Goal: Task Accomplishment & Management: Use online tool/utility

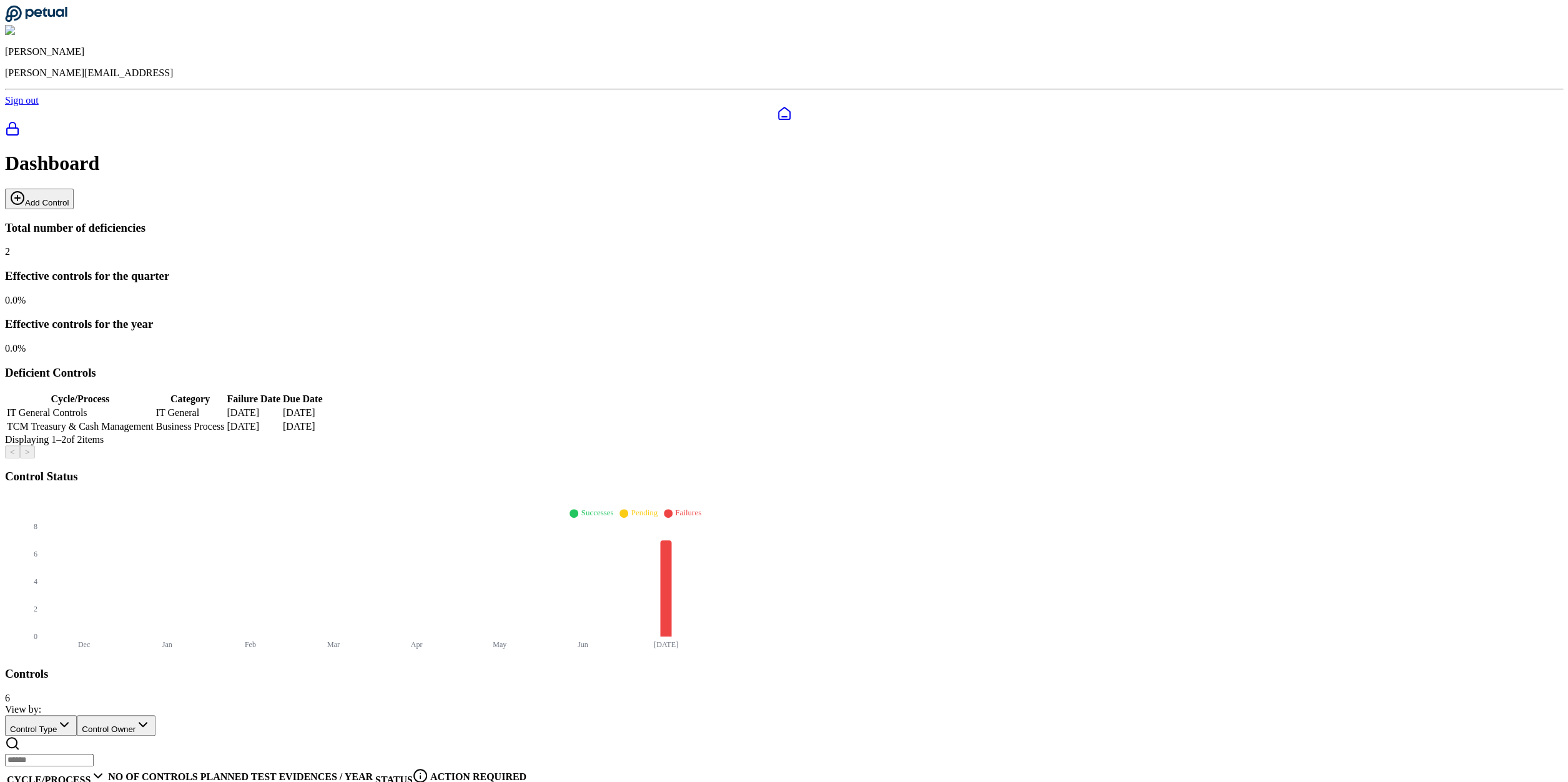
click at [73, 189] on button "Add Control" at bounding box center [39, 199] width 69 height 21
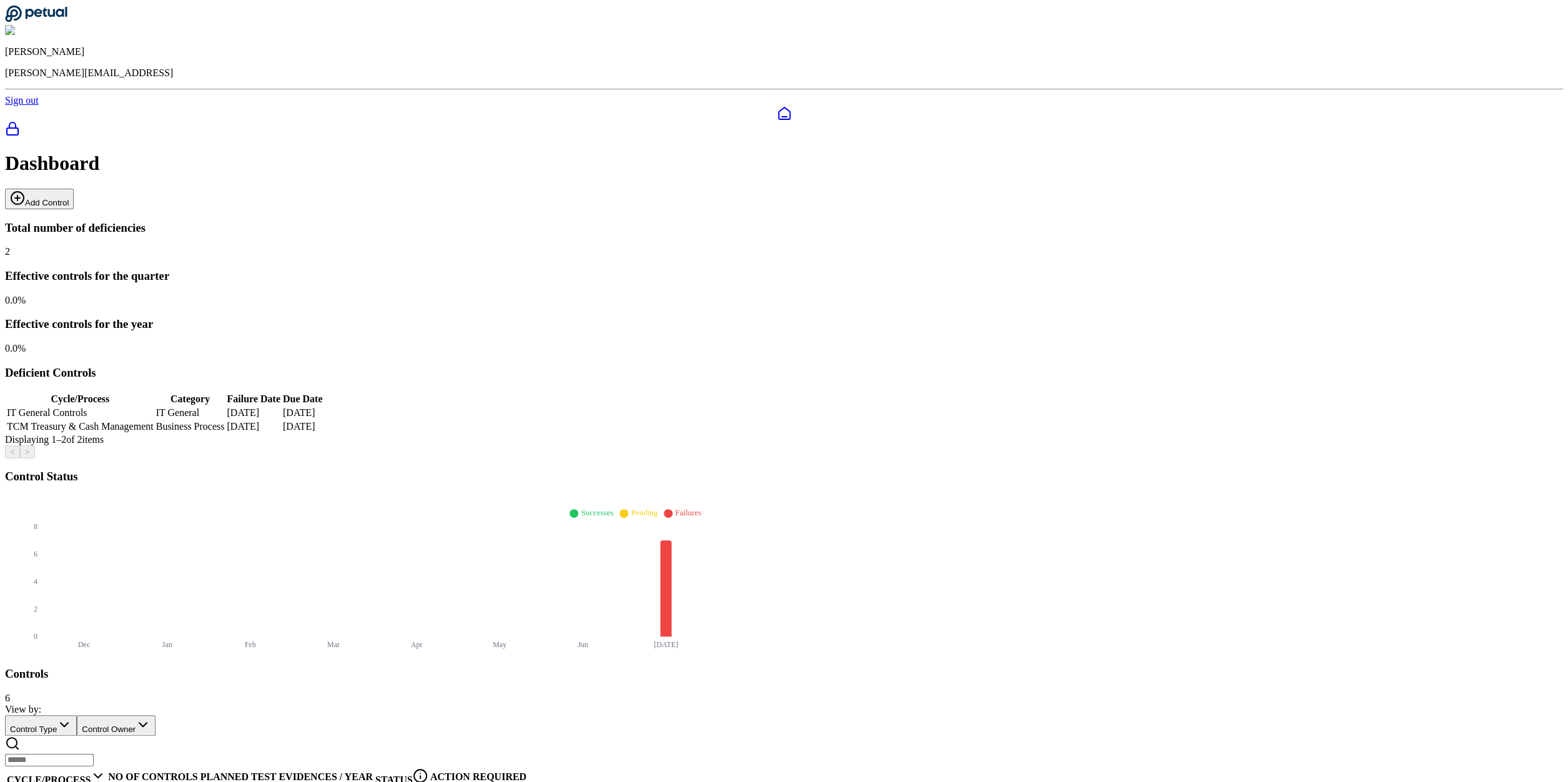
type input "**********"
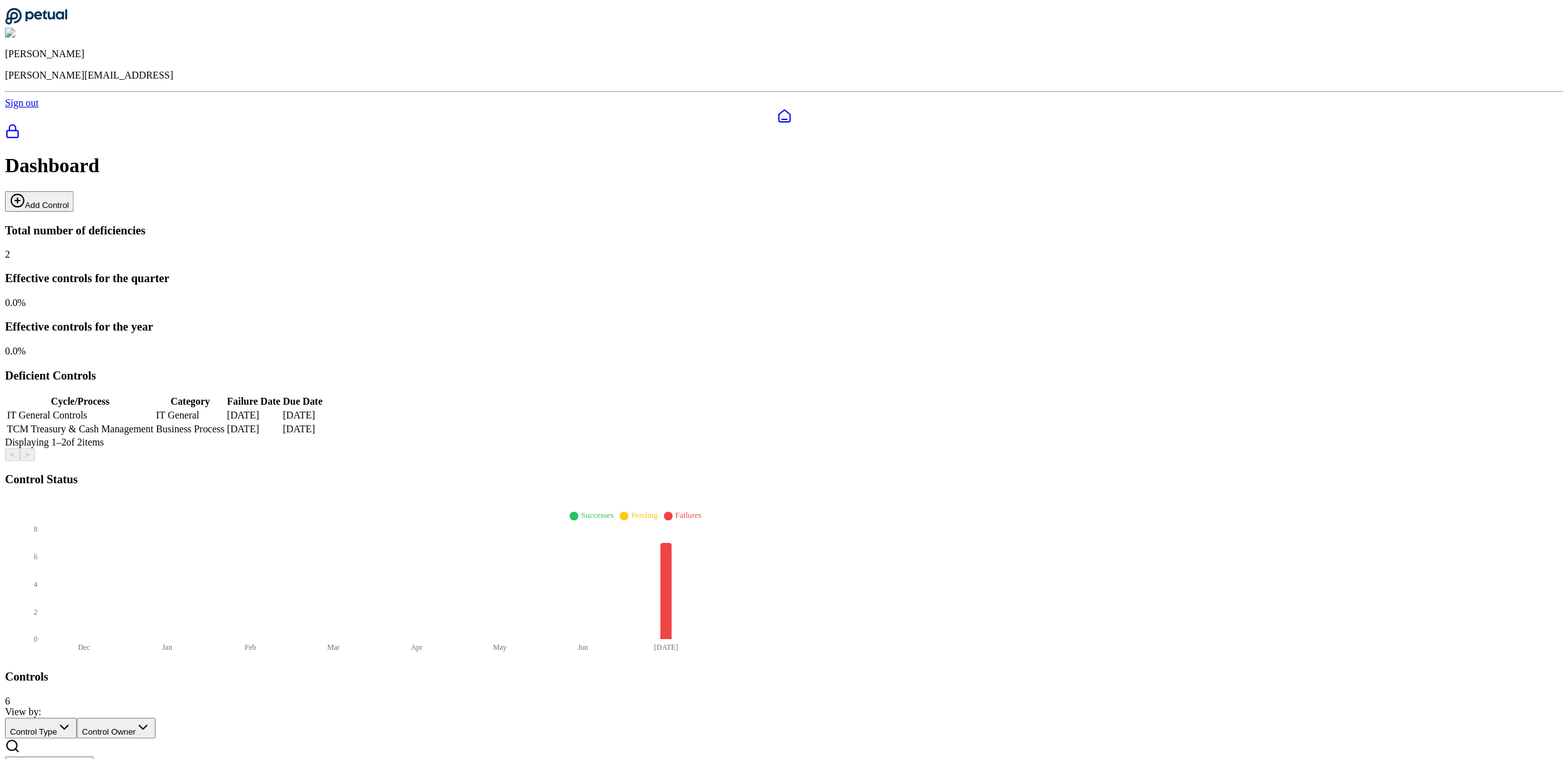
scroll to position [0, 0]
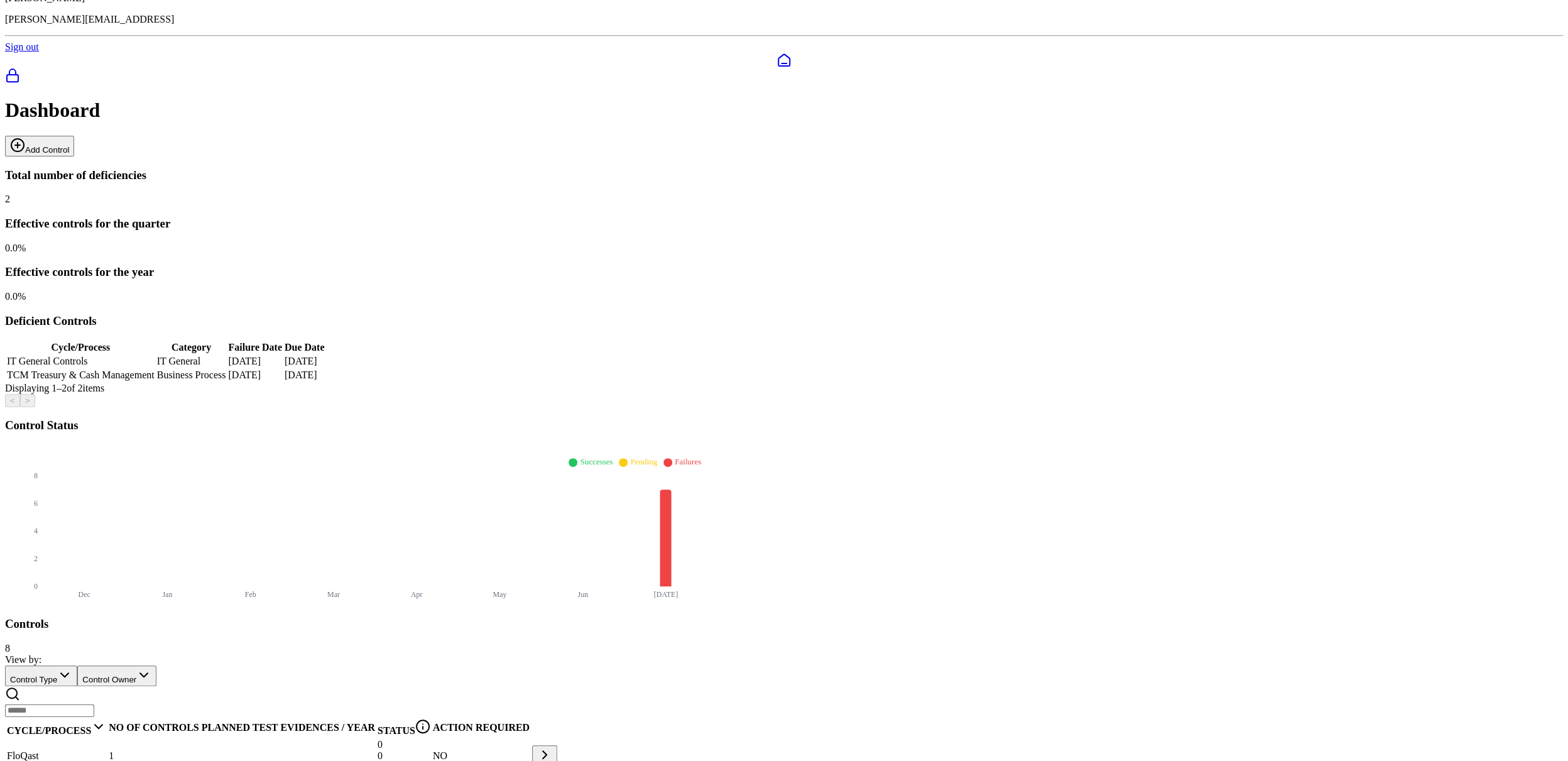
scroll to position [55, 0]
click at [106, 749] on div "FloQast" at bounding box center [56, 754] width 99 height 11
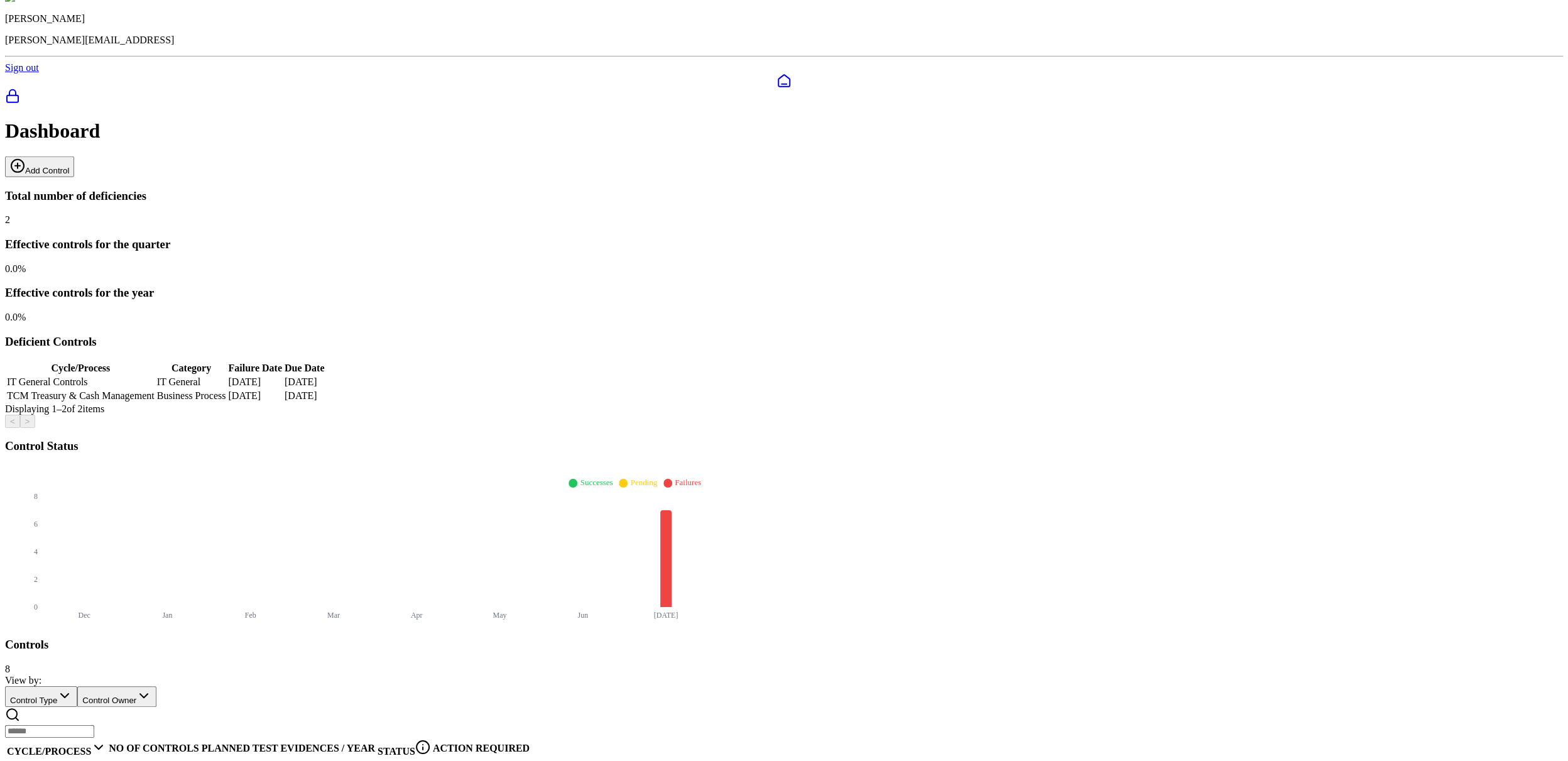
scroll to position [55, 0]
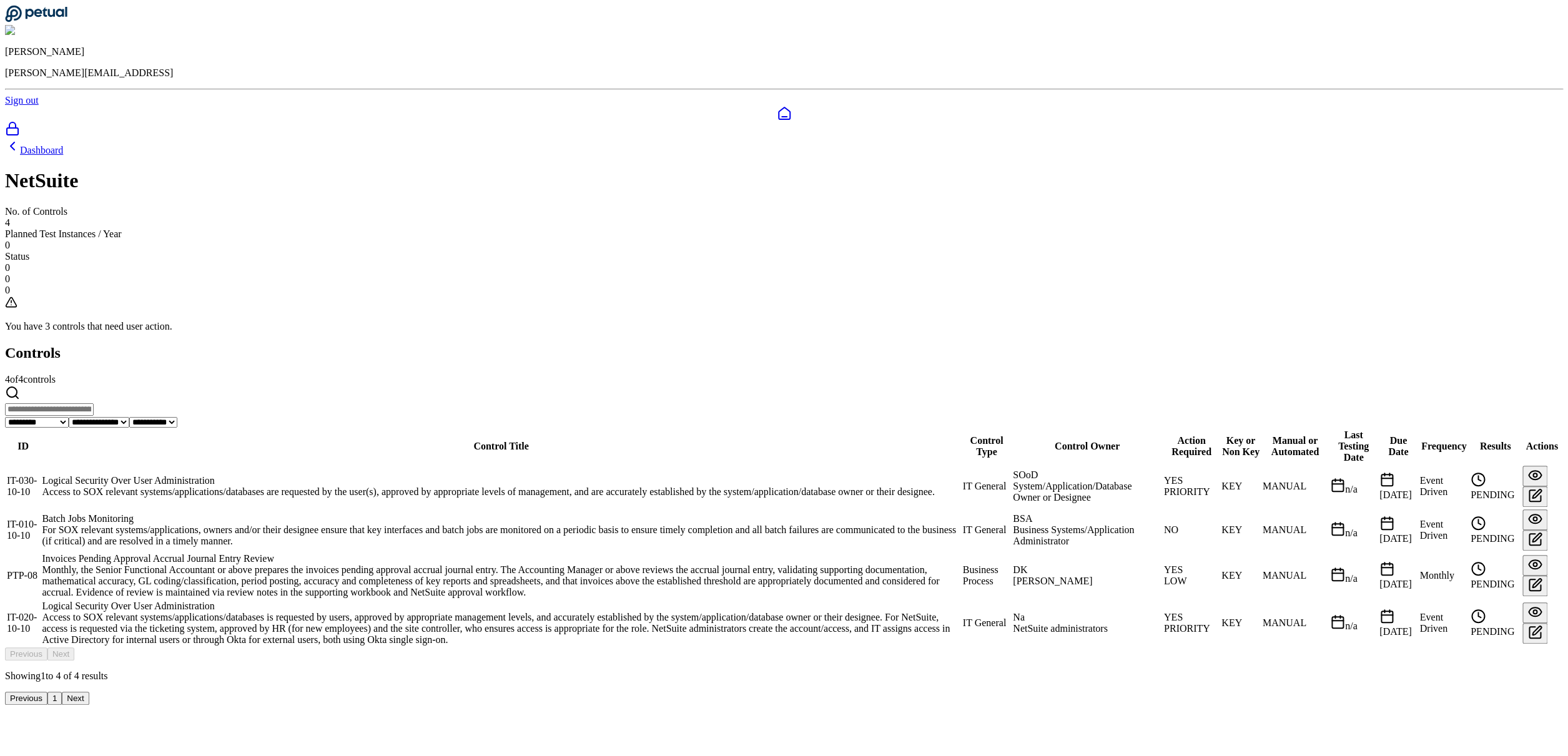
click at [603, 553] on div "Invoices Pending Approval Accrual Journal Entry Review" at bounding box center [501, 558] width 918 height 11
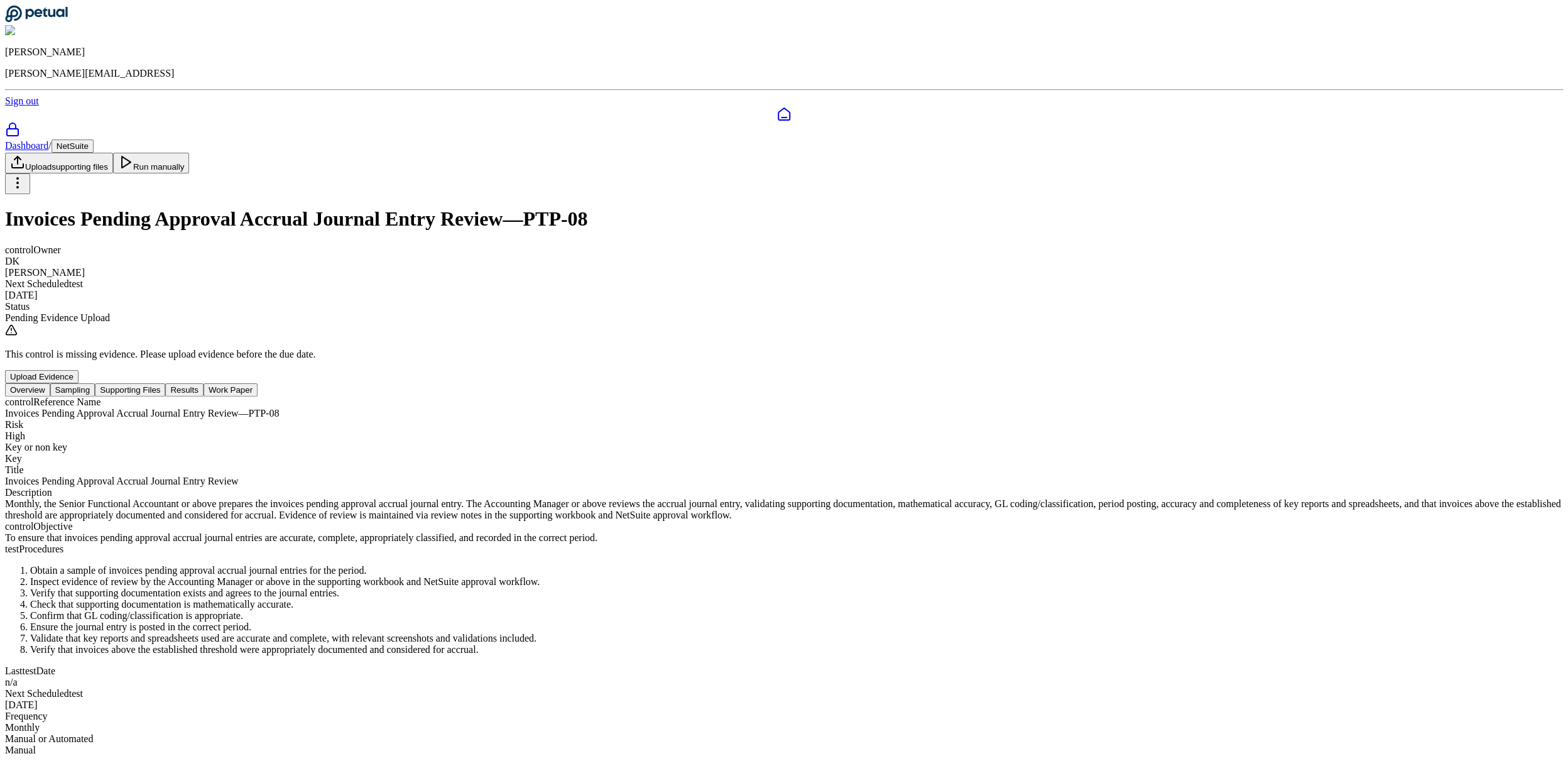
click at [165, 383] on button "Supporting Files" at bounding box center [130, 389] width 70 height 13
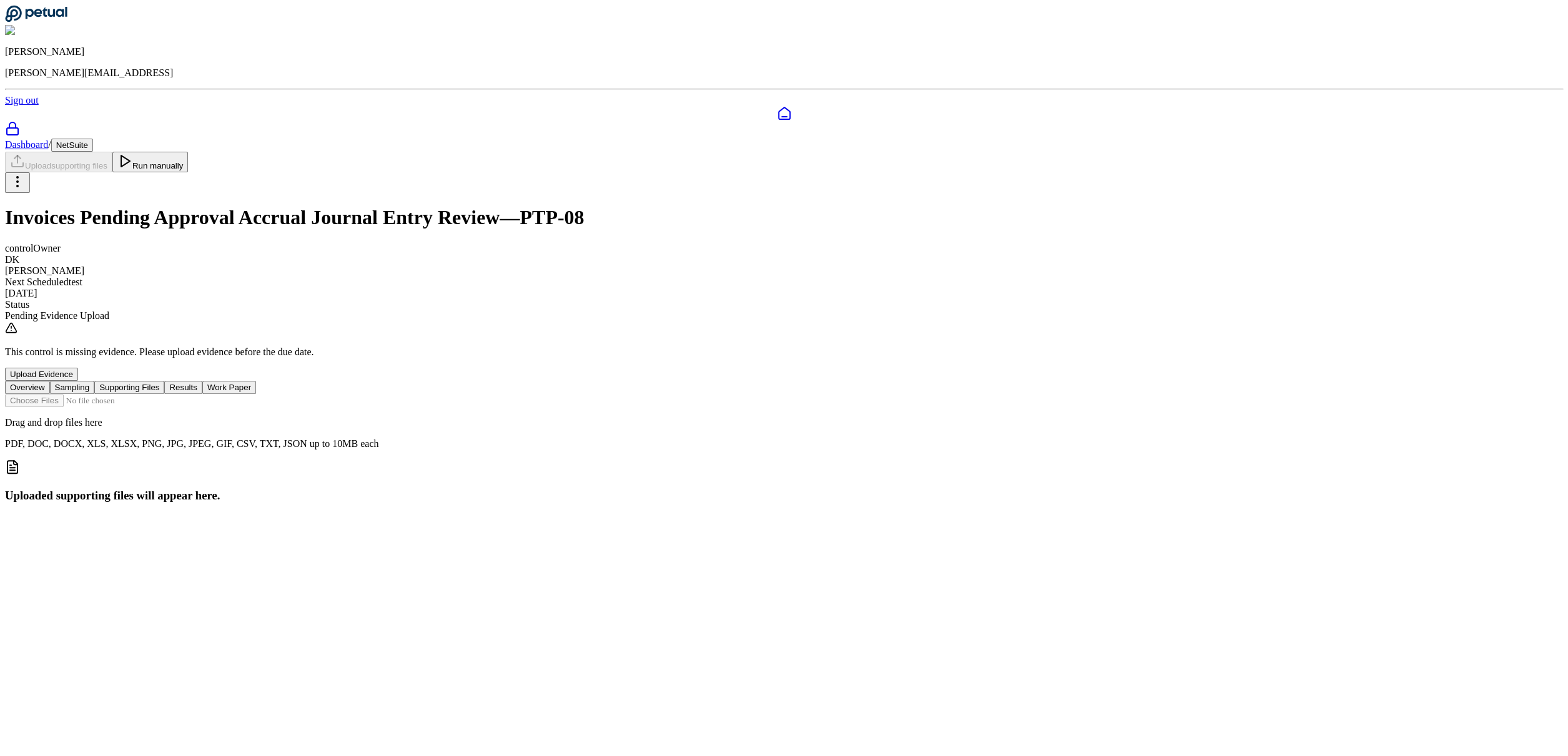
click at [147, 394] on input "file" at bounding box center [76, 400] width 142 height 13
type input "**********"
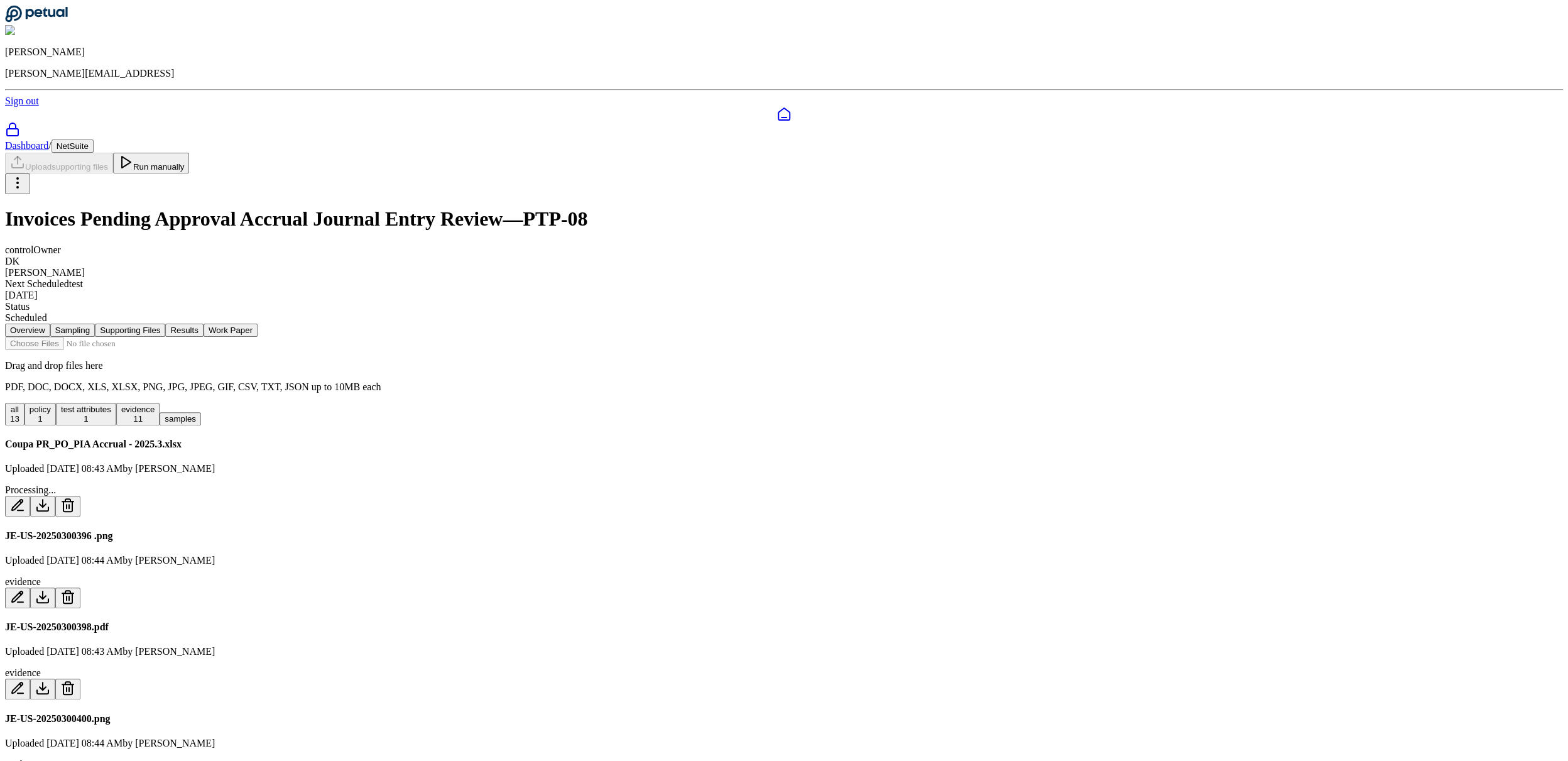
click at [190, 153] on button "Run manually" at bounding box center [151, 163] width 76 height 21
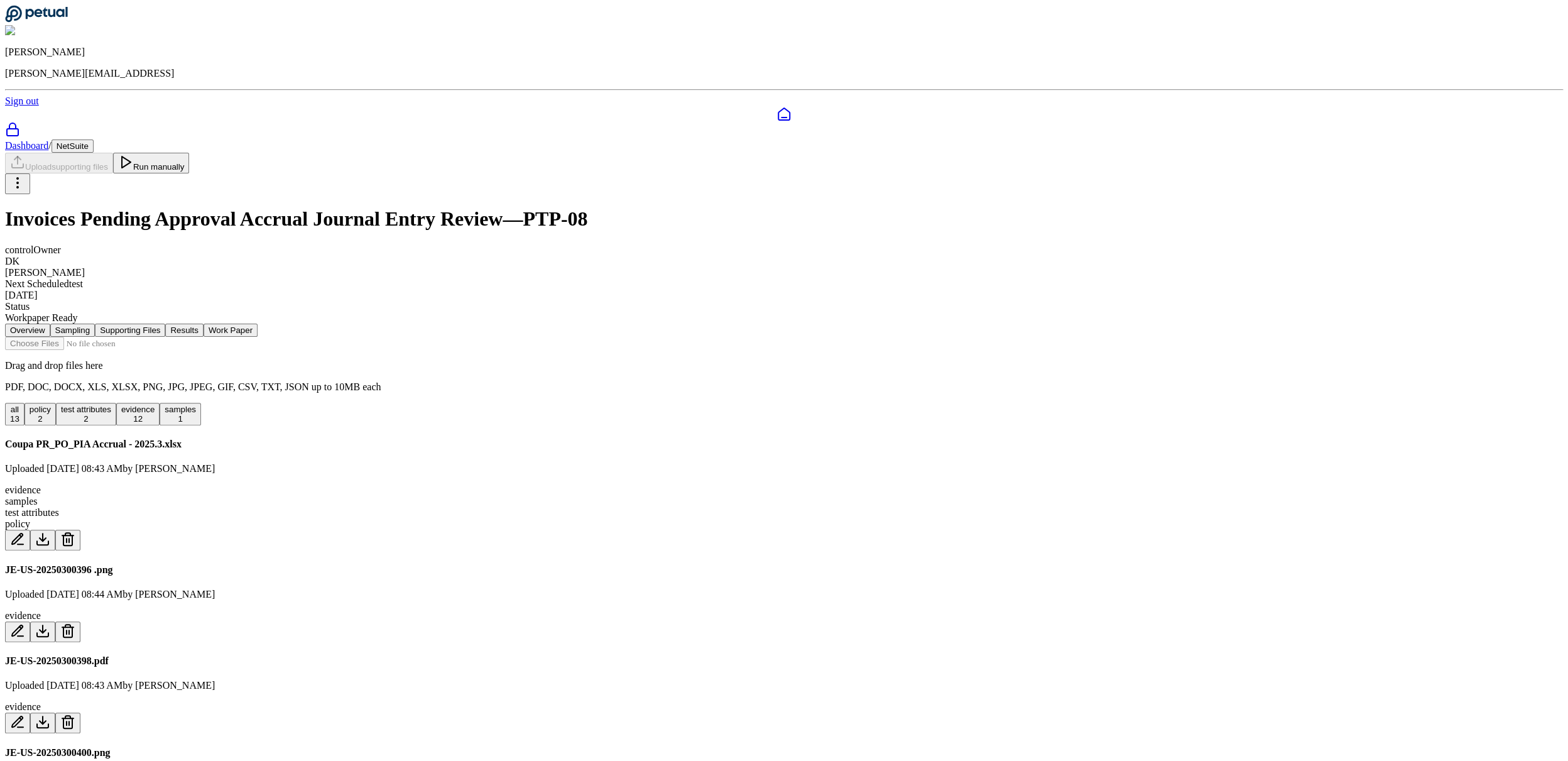
click at [257, 323] on button "Work Paper" at bounding box center [230, 330] width 54 height 13
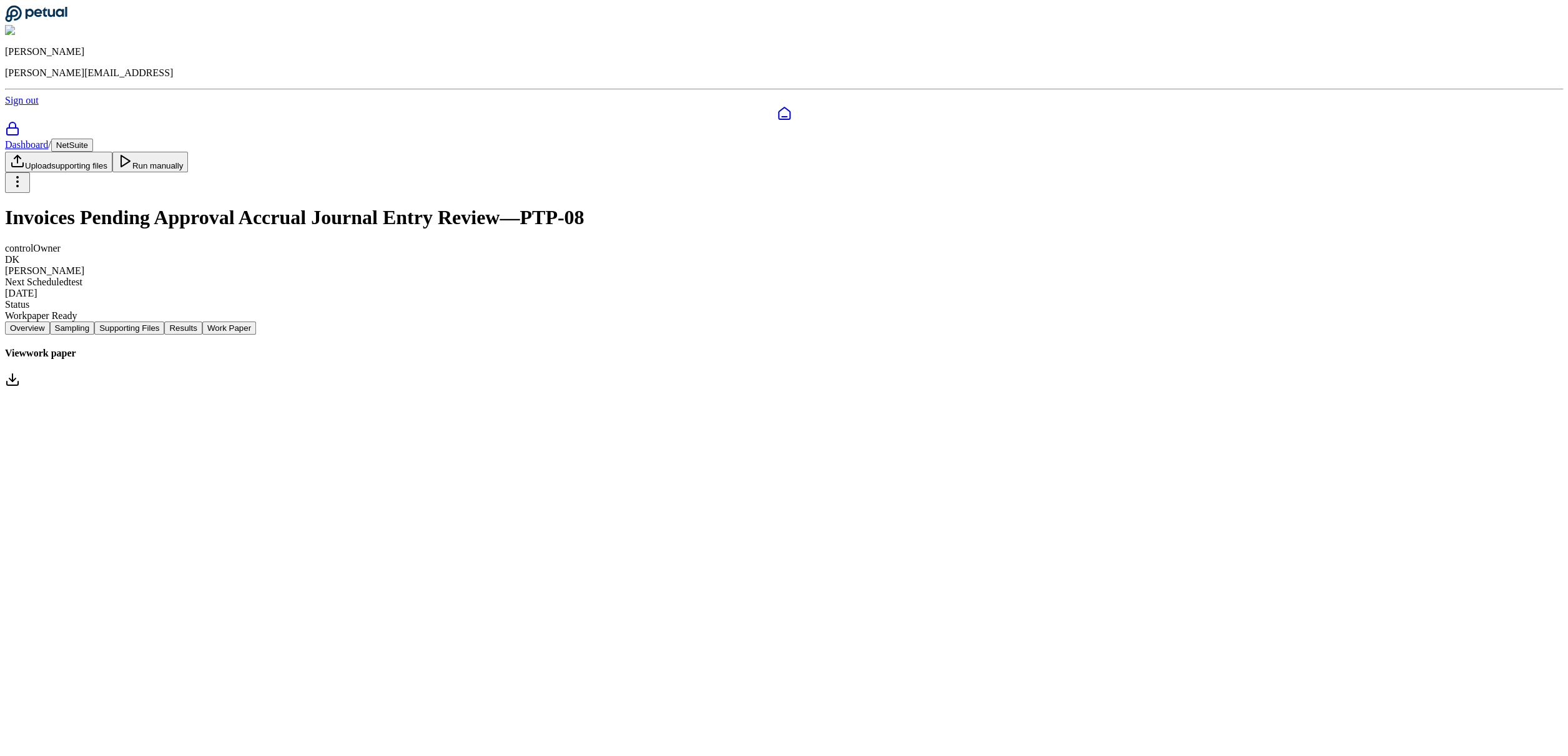
click at [570, 347] on link "View work paper" at bounding box center [784, 368] width 1558 height 42
